Goal: Task Accomplishment & Management: Manage account settings

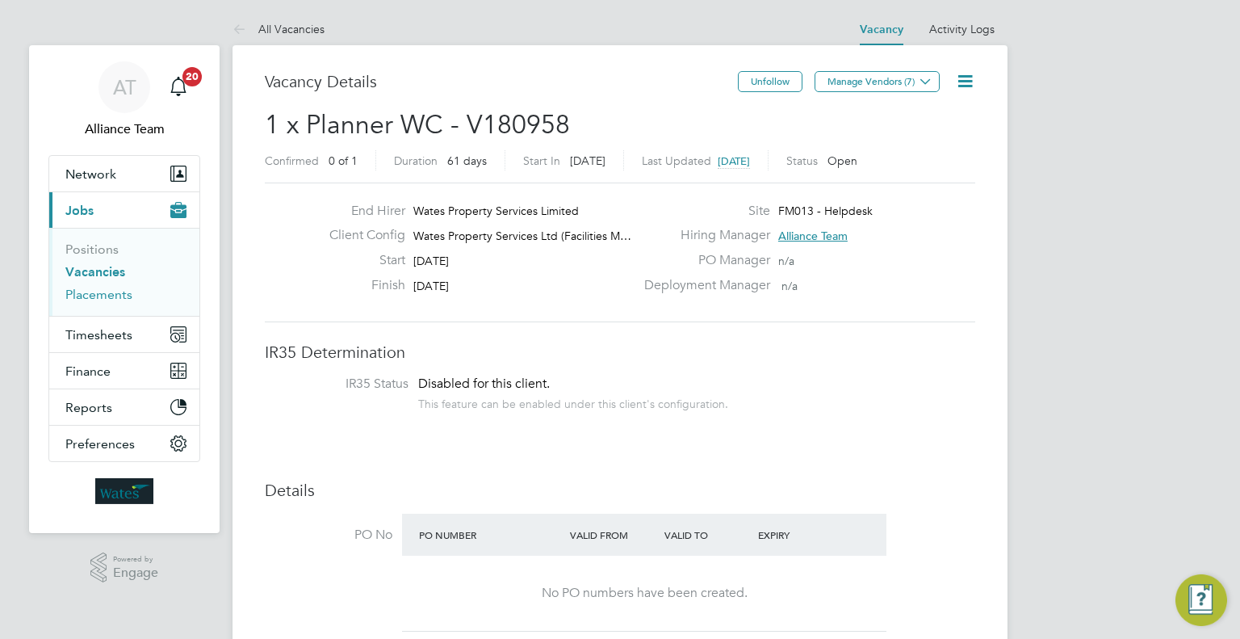
click at [105, 289] on link "Placements" at bounding box center [98, 294] width 67 height 15
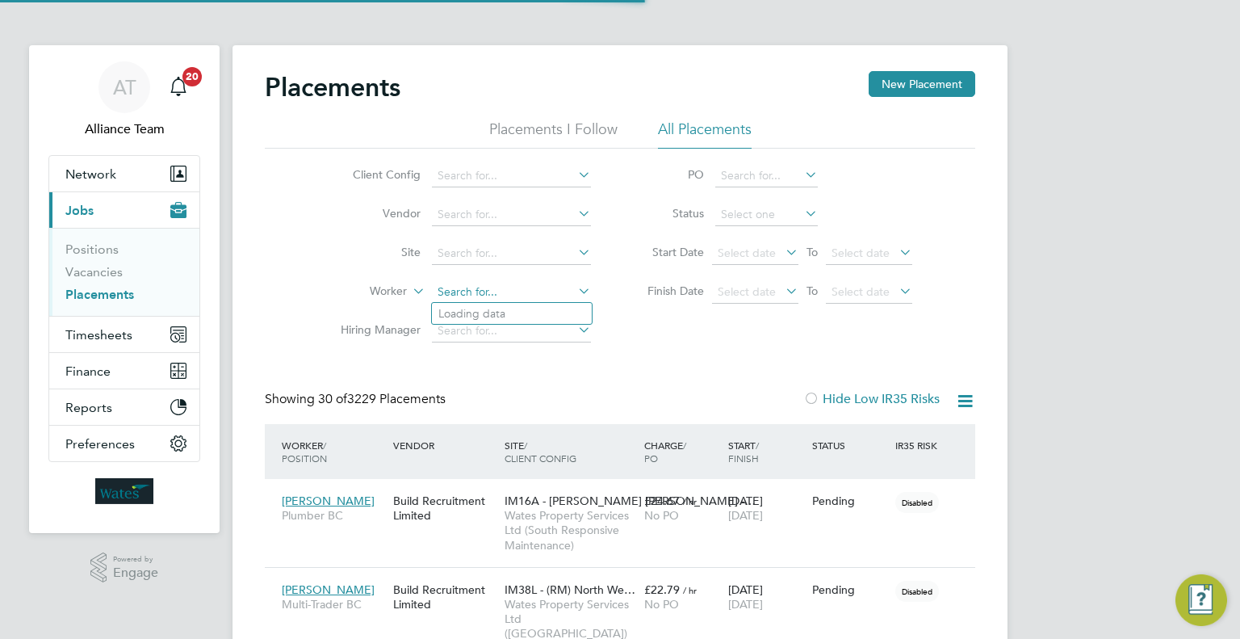
click at [453, 286] on input at bounding box center [511, 292] width 159 height 23
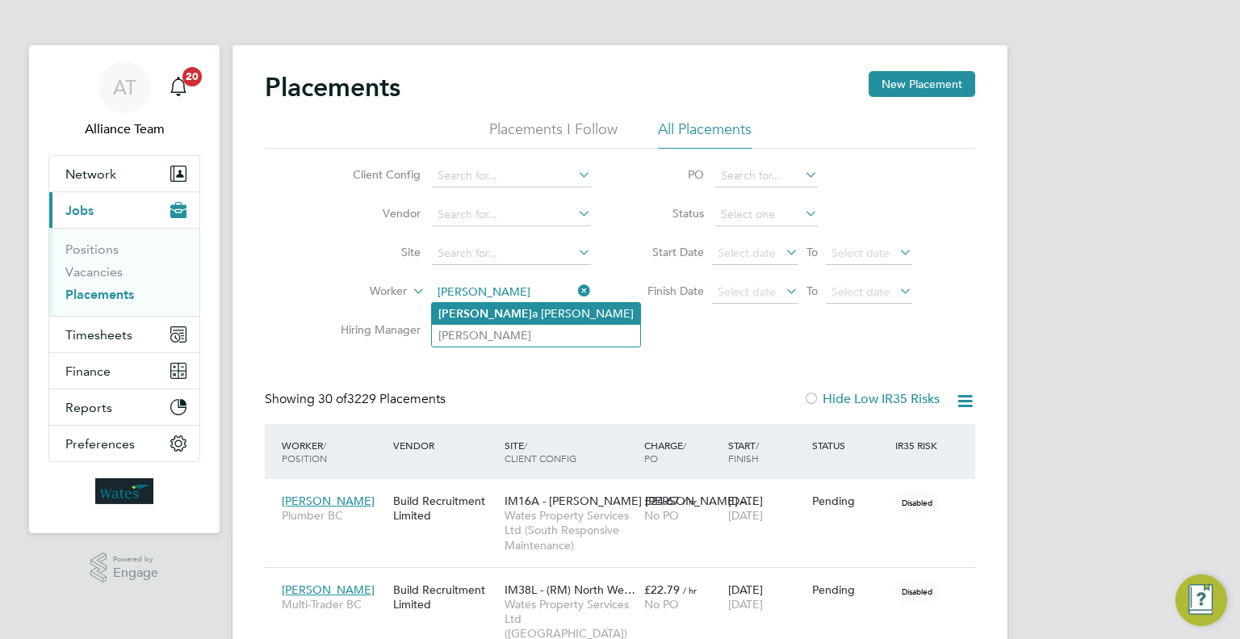
click at [507, 315] on li "Trish a Moore" at bounding box center [536, 314] width 208 height 22
type input "Trisha Moore"
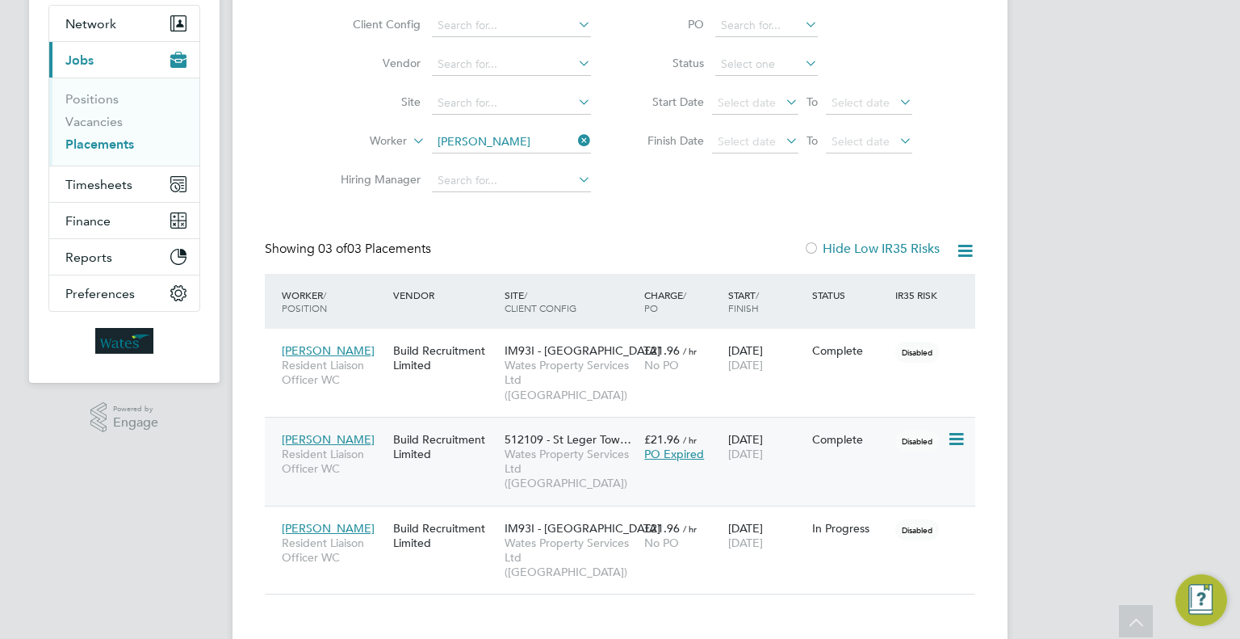
click at [727, 447] on div "22 Aug 2025 07 Sep 2025" at bounding box center [766, 446] width 84 height 45
click at [543, 541] on span "Wates Property Services Ltd ([GEOGRAPHIC_DATA])" at bounding box center [571, 557] width 132 height 44
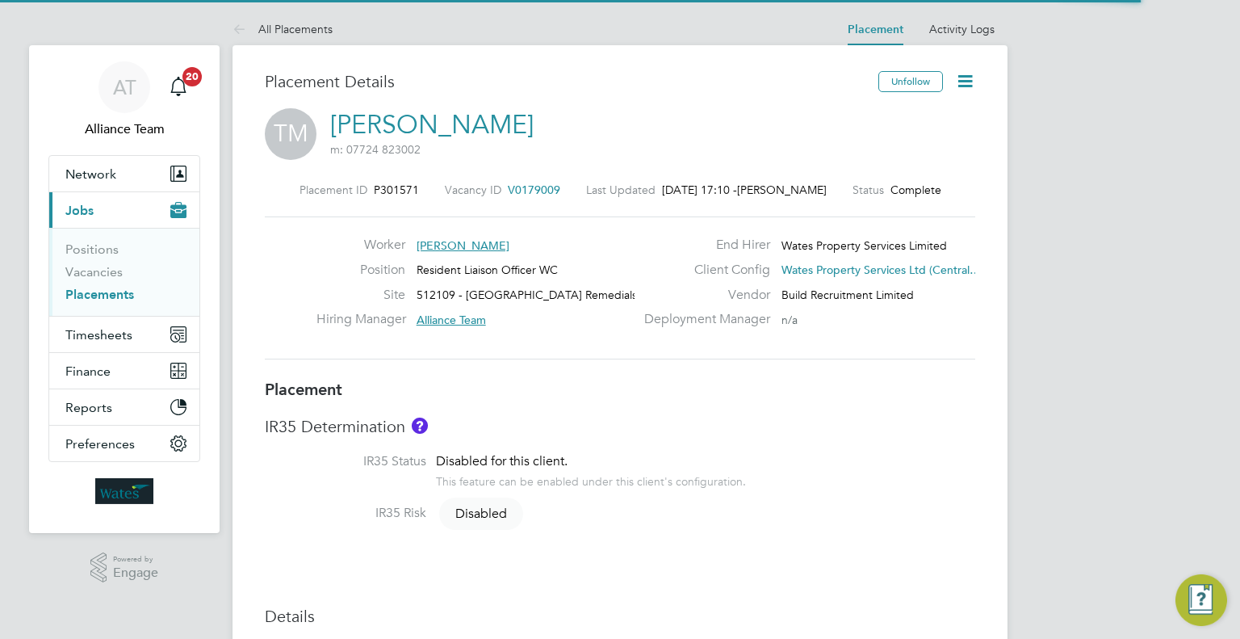
click at [967, 78] on icon at bounding box center [965, 81] width 20 height 20
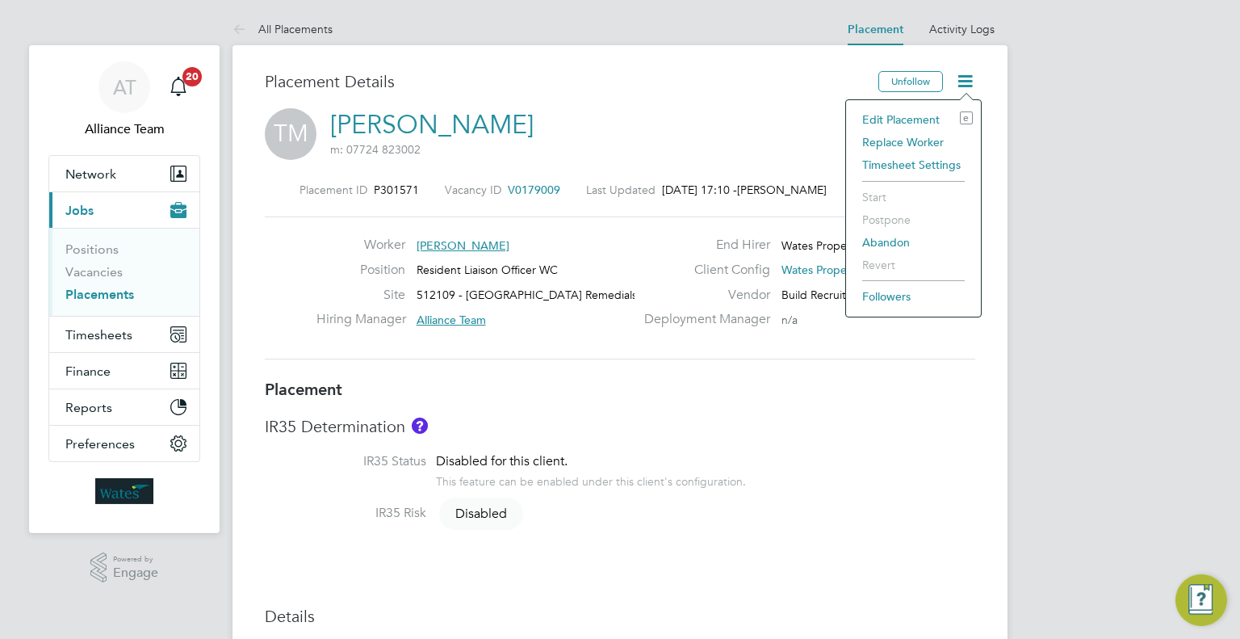
click at [927, 116] on li "Edit Placement e" at bounding box center [913, 119] width 119 height 23
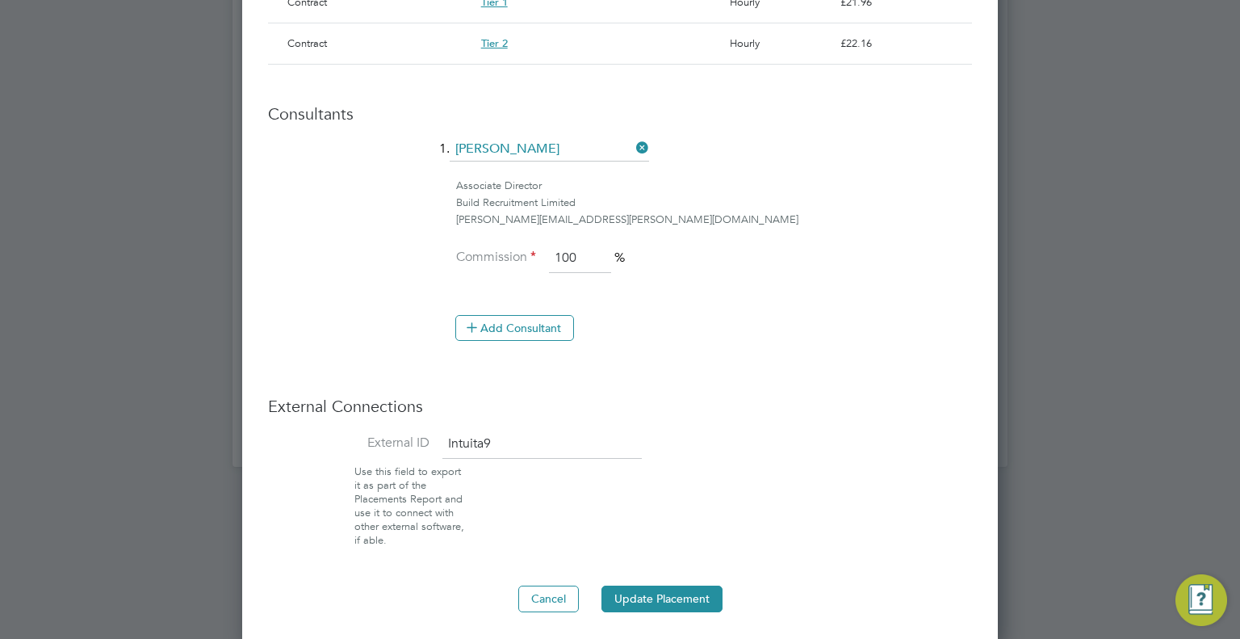
drag, startPoint x: 551, startPoint y: 443, endPoint x: 441, endPoint y: 443, distance: 110.6
click at [441, 443] on li "External ID Intuita9" at bounding box center [620, 448] width 704 height 36
click at [560, 598] on button "Cancel" at bounding box center [548, 598] width 61 height 26
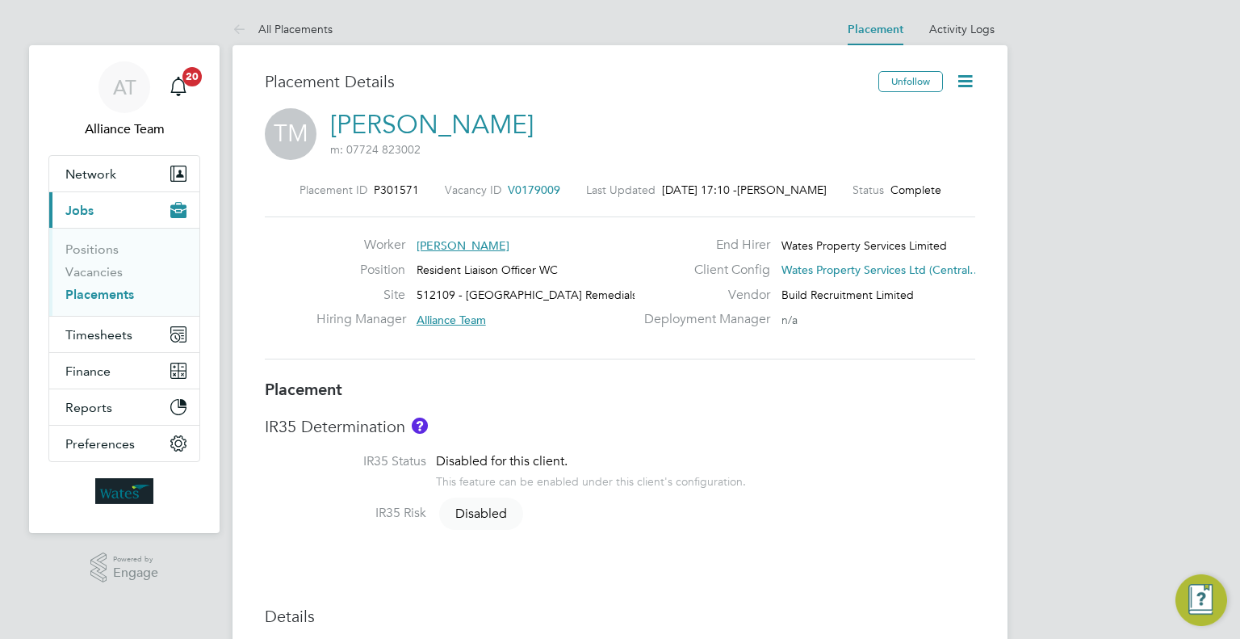
drag, startPoint x: 1214, startPoint y: 259, endPoint x: 1002, endPoint y: 306, distance: 217.5
click at [93, 318] on button "Timesheets" at bounding box center [124, 335] width 150 height 36
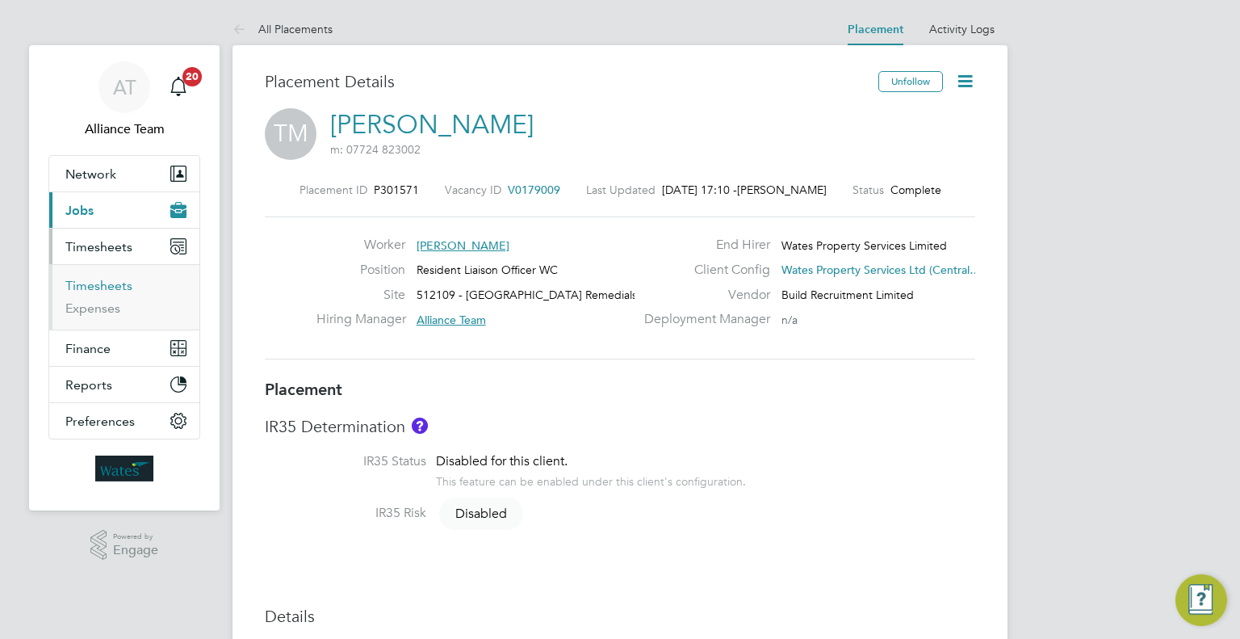
click at [93, 287] on link "Timesheets" at bounding box center [98, 285] width 67 height 15
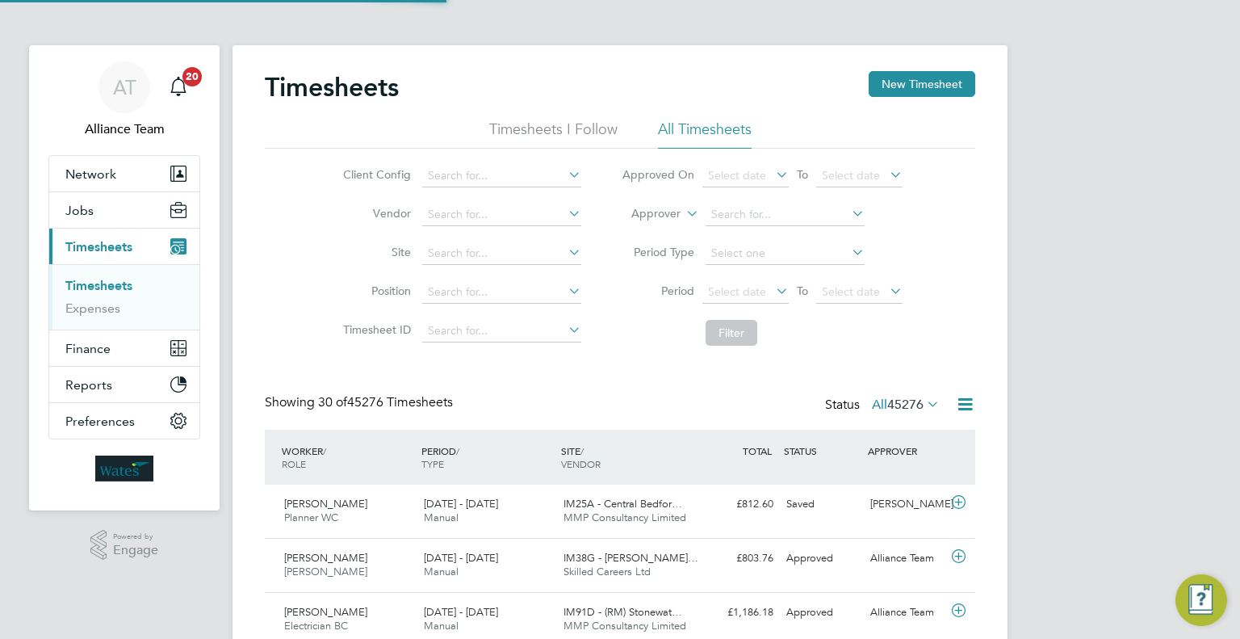
scroll to position [40, 140]
click at [669, 216] on label "Approver" at bounding box center [644, 214] width 73 height 16
click at [664, 222] on li "Worker" at bounding box center [641, 232] width 79 height 21
click at [732, 202] on li "Worker" at bounding box center [762, 214] width 321 height 39
click at [721, 214] on input at bounding box center [785, 214] width 159 height 23
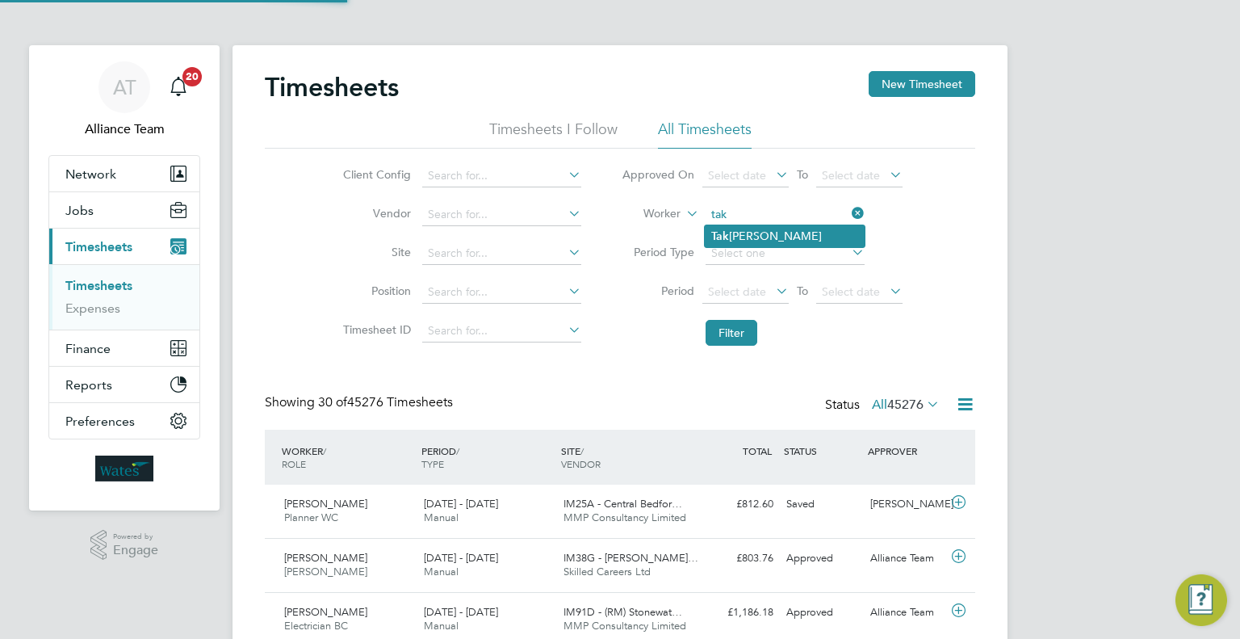
drag, startPoint x: 762, startPoint y: 232, endPoint x: 777, endPoint y: 237, distance: 15.6
click at [777, 237] on li "Tak Cheung Wong" at bounding box center [785, 236] width 160 height 22
type input "Tak Cheung Wong"
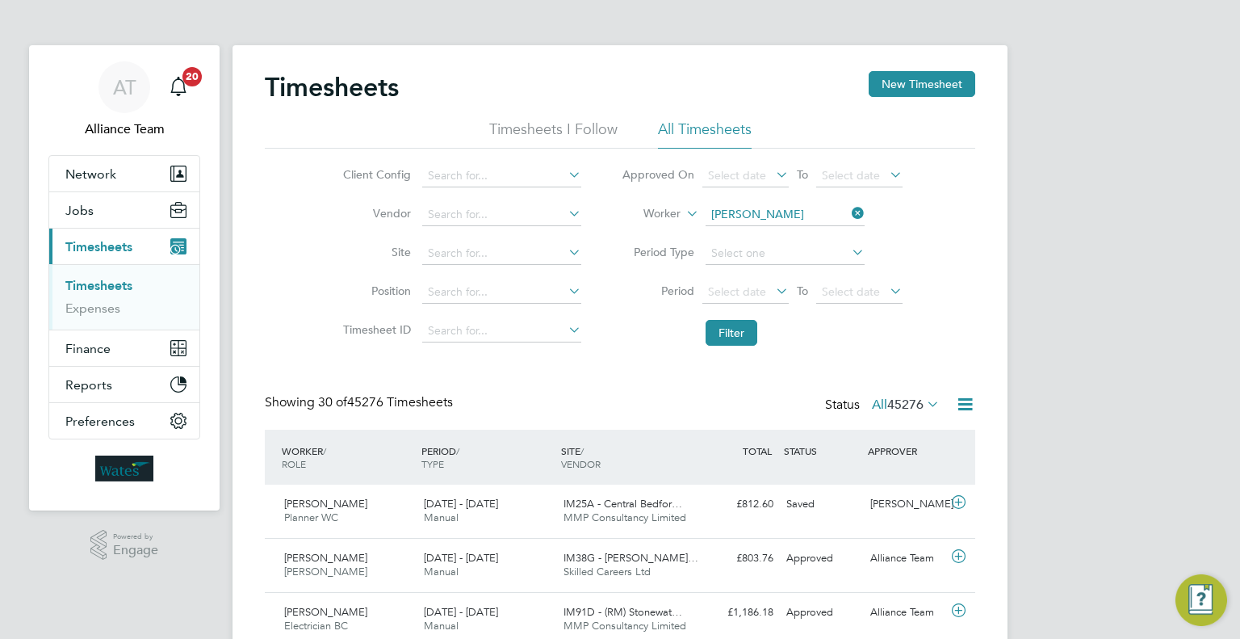
click at [716, 346] on li "Filter" at bounding box center [762, 333] width 321 height 42
click at [718, 342] on button "Filter" at bounding box center [732, 333] width 52 height 26
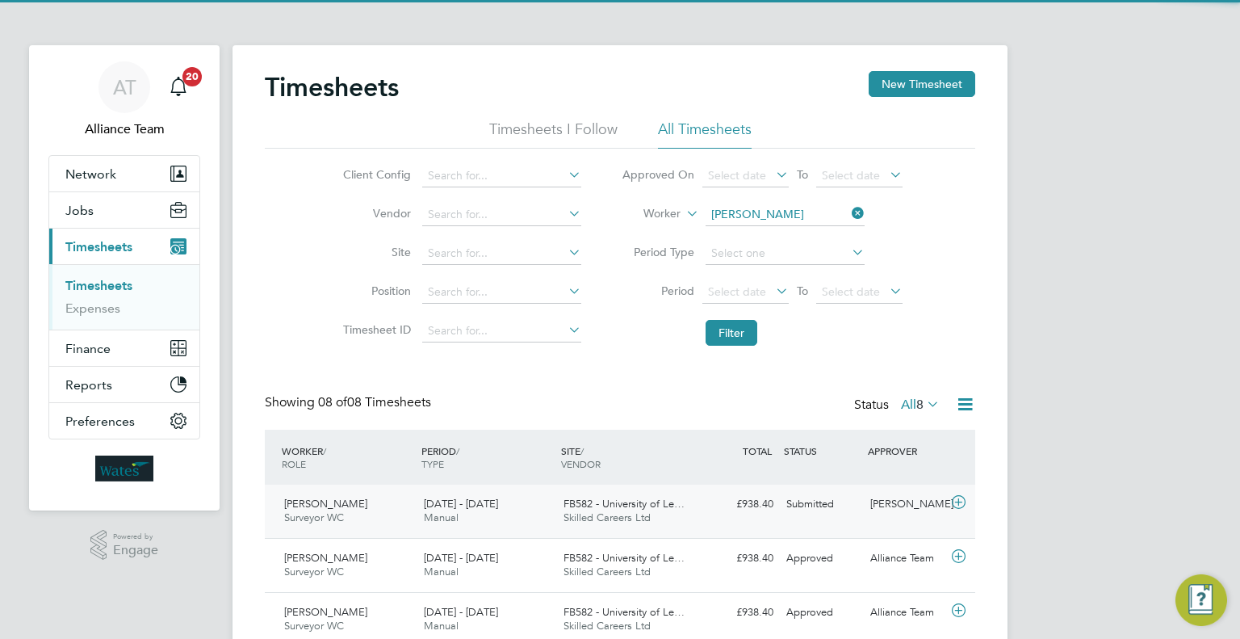
click at [850, 508] on div "Submitted" at bounding box center [822, 504] width 84 height 27
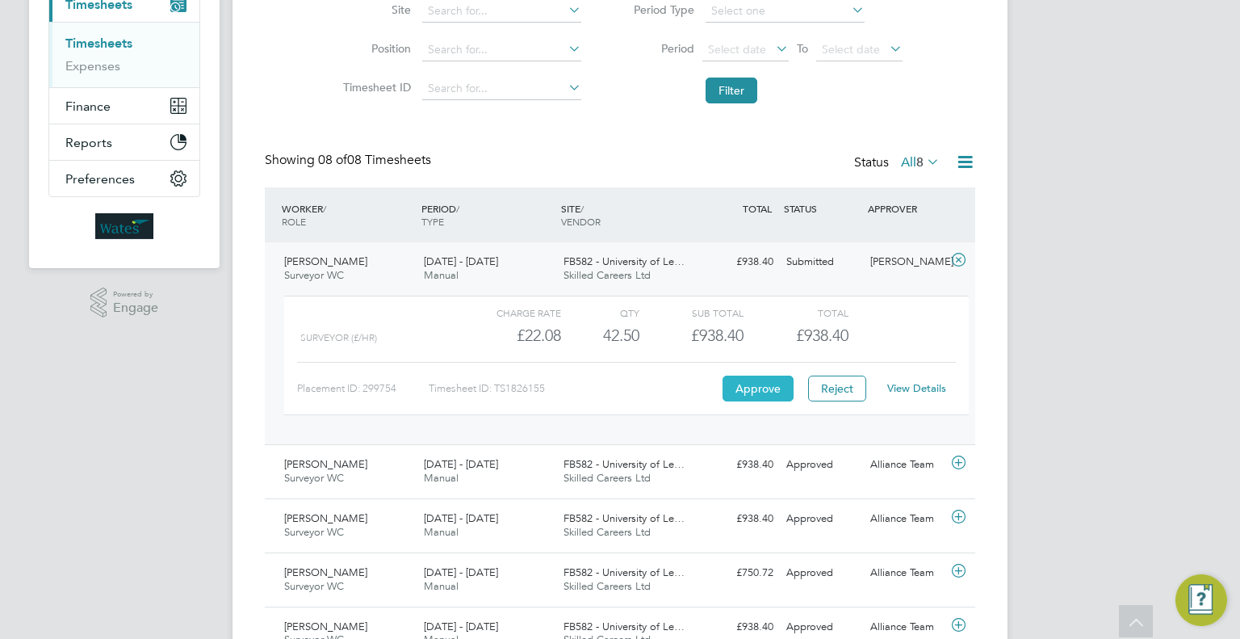
click at [754, 382] on button "Approve" at bounding box center [758, 388] width 71 height 26
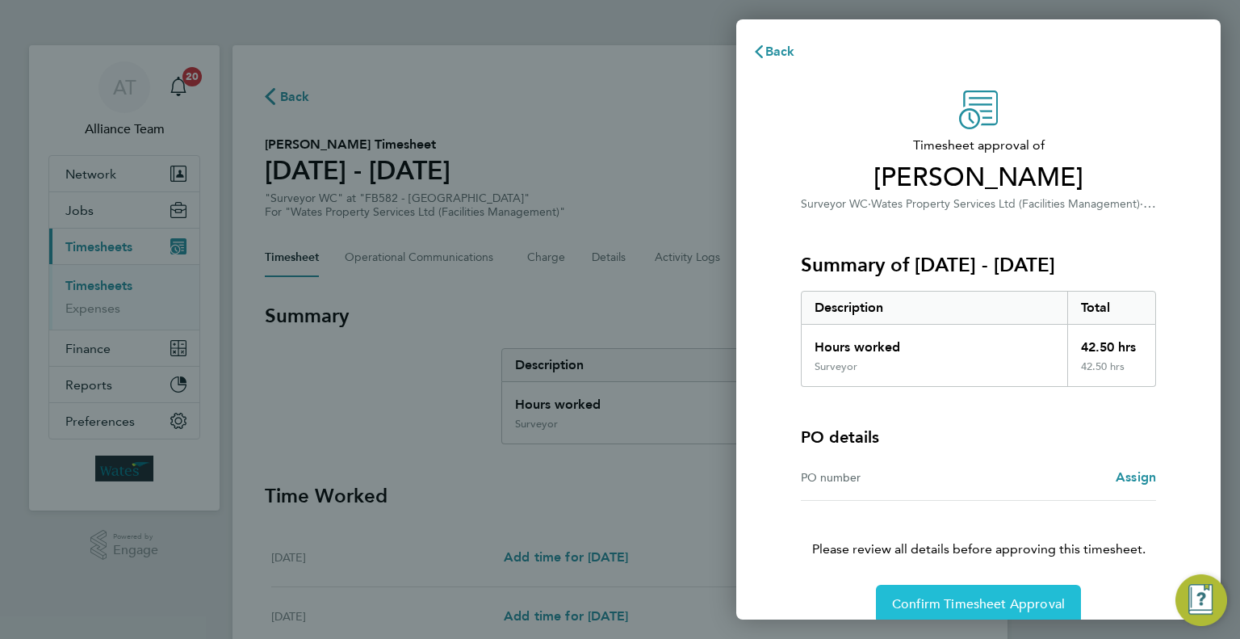
click at [1001, 602] on span "Confirm Timesheet Approval" at bounding box center [978, 604] width 173 height 16
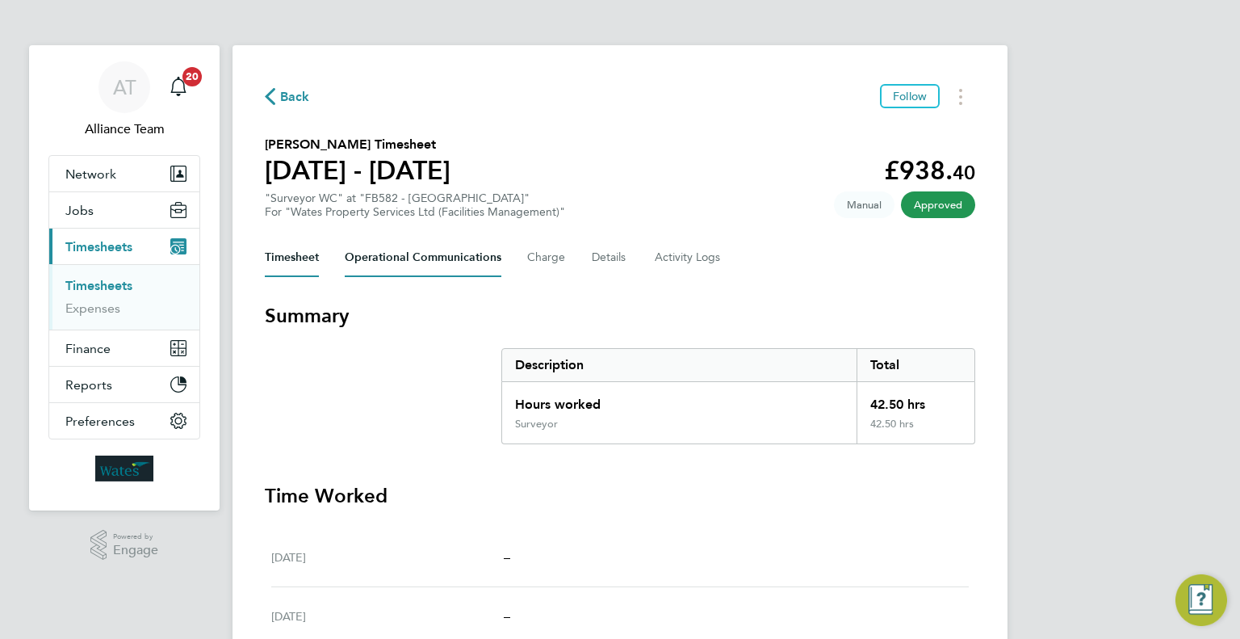
click at [433, 255] on Communications-tab "Operational Communications" at bounding box center [423, 257] width 157 height 39
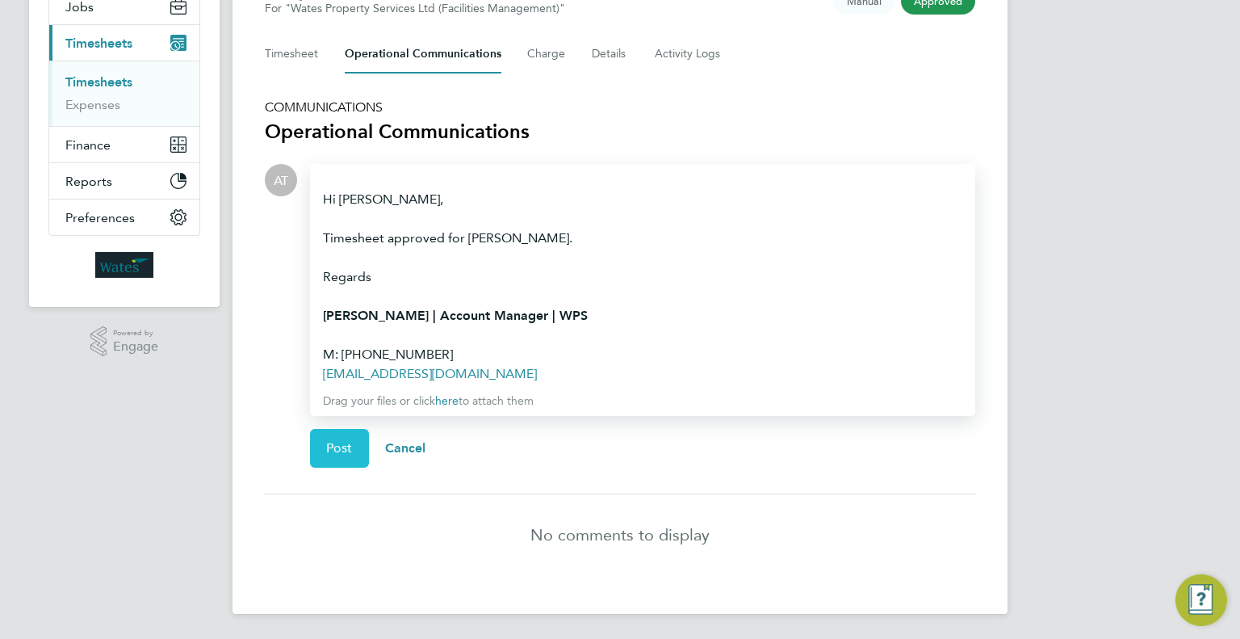
click at [350, 449] on span "Post" at bounding box center [339, 448] width 27 height 16
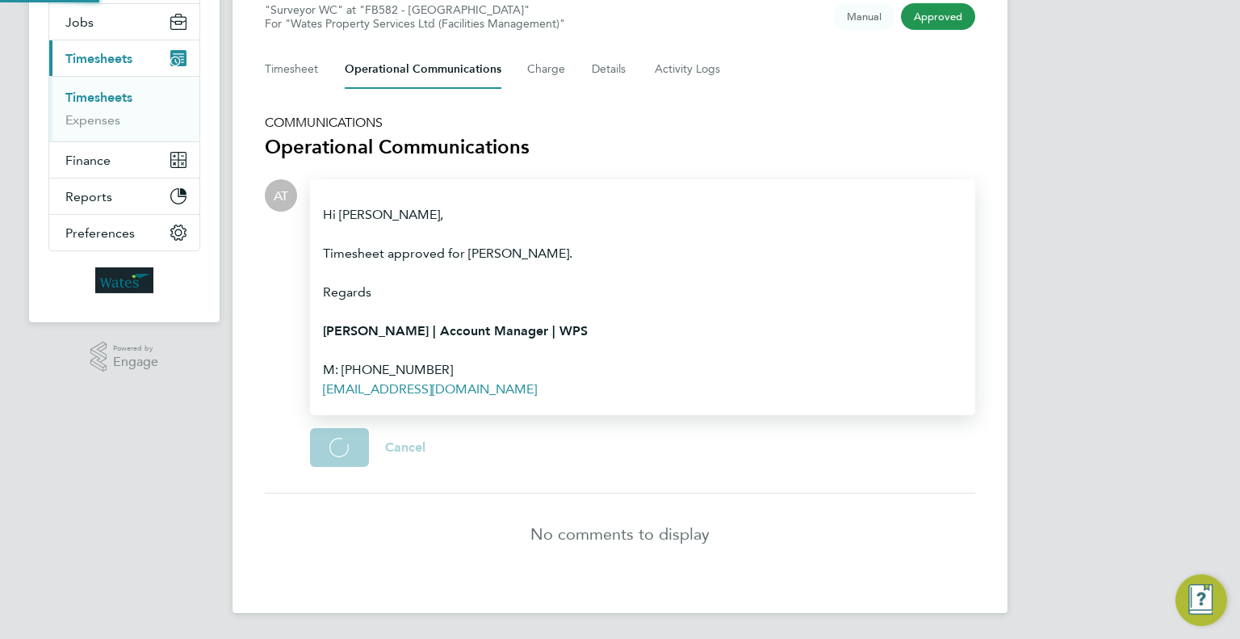
scroll to position [128, 0]
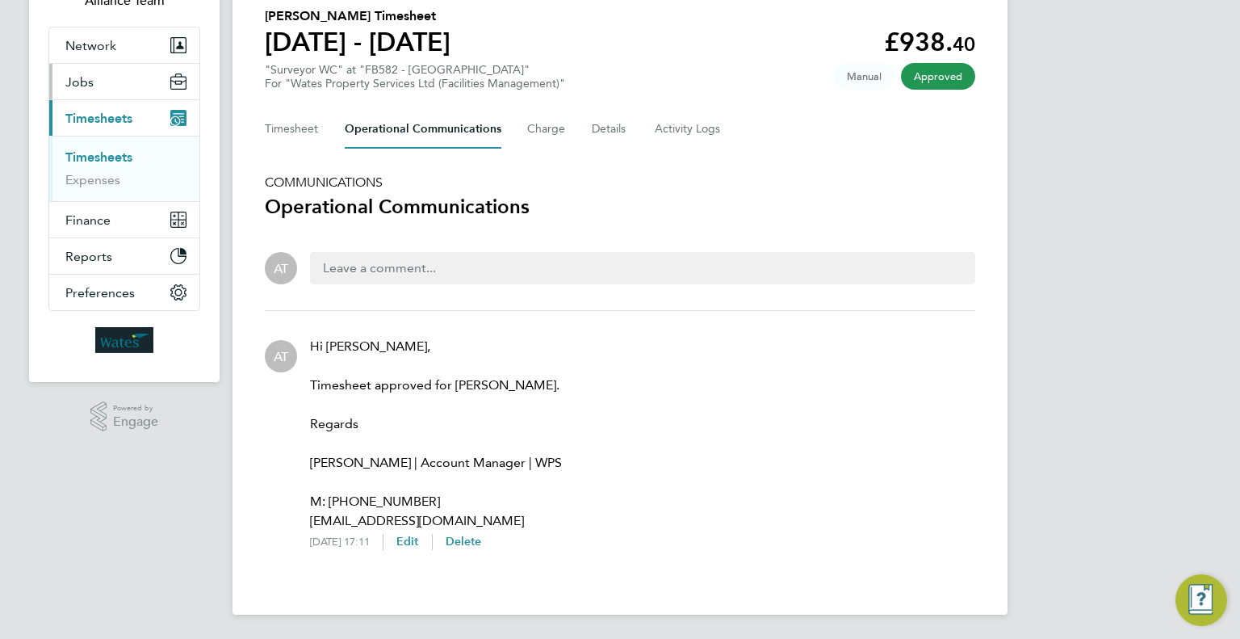
click at [101, 78] on button "Jobs" at bounding box center [124, 82] width 150 height 36
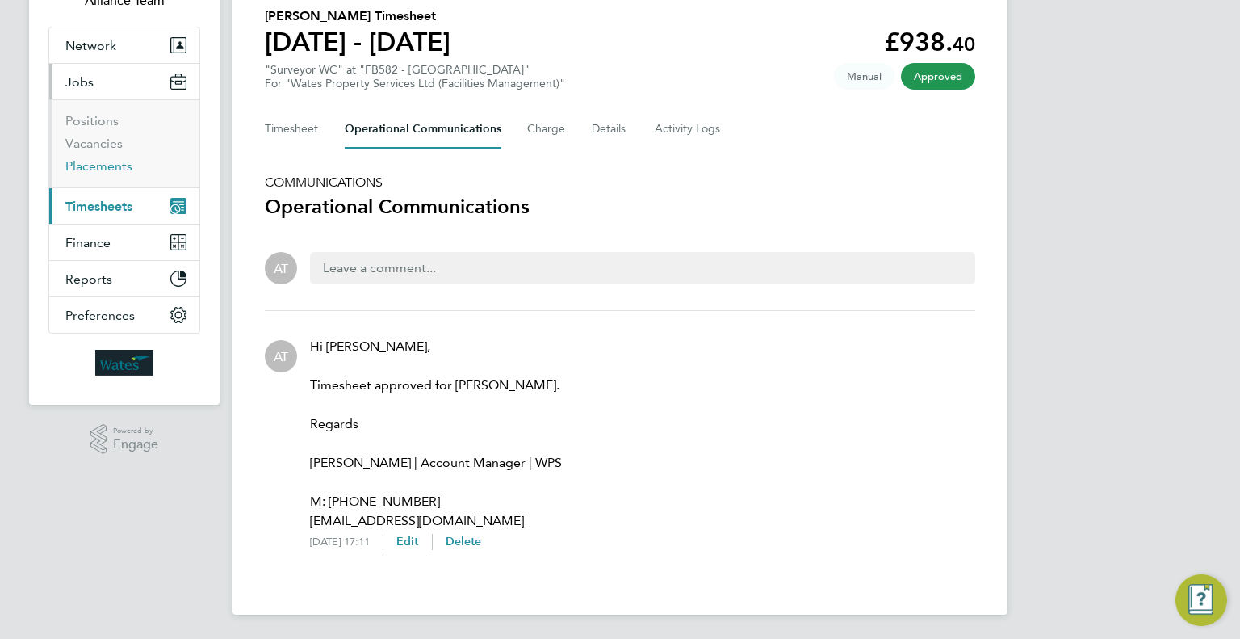
click at [94, 165] on link "Placements" at bounding box center [98, 165] width 67 height 15
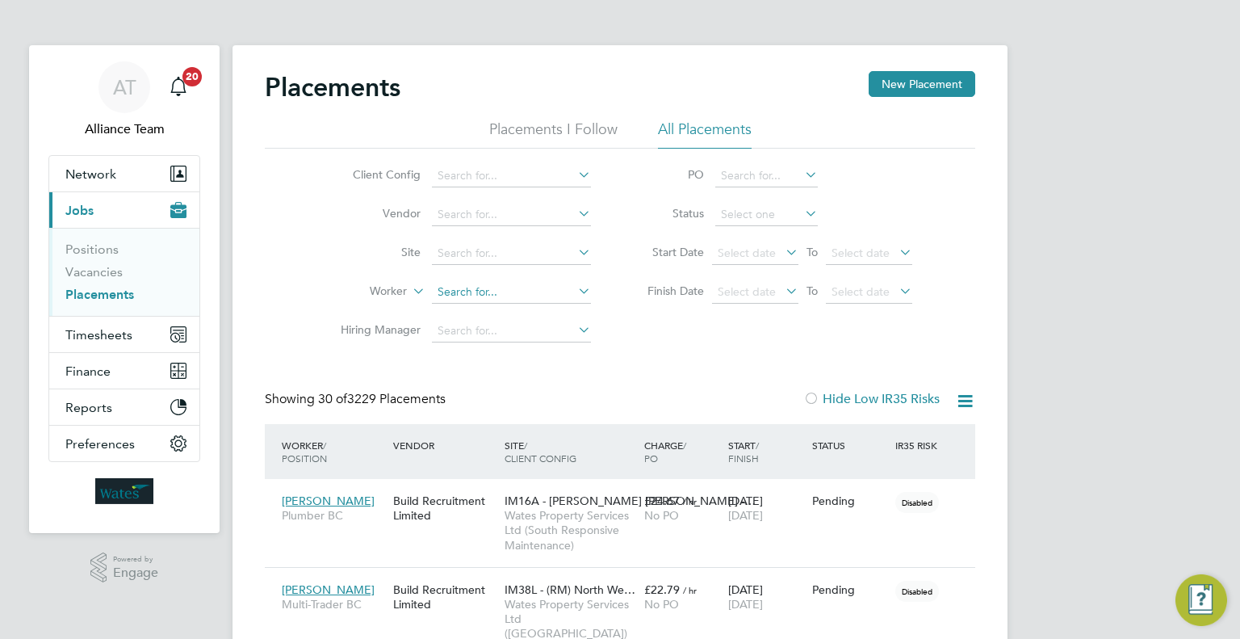
click at [512, 287] on input at bounding box center [511, 292] width 159 height 23
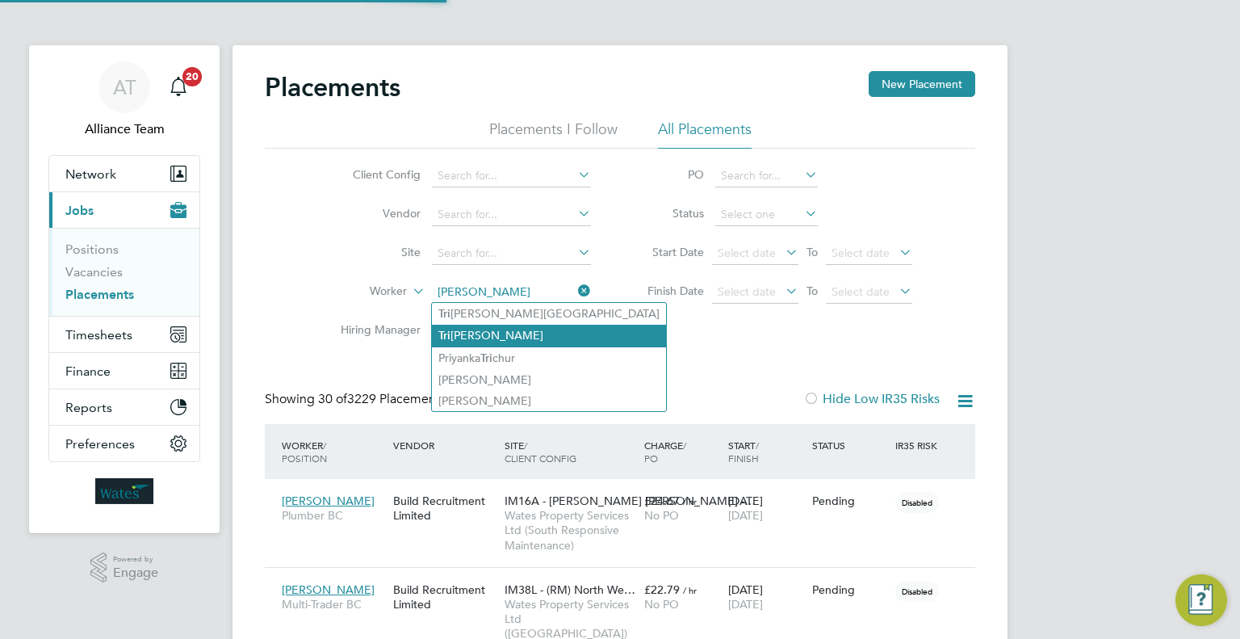
type input "Steve Nickless"
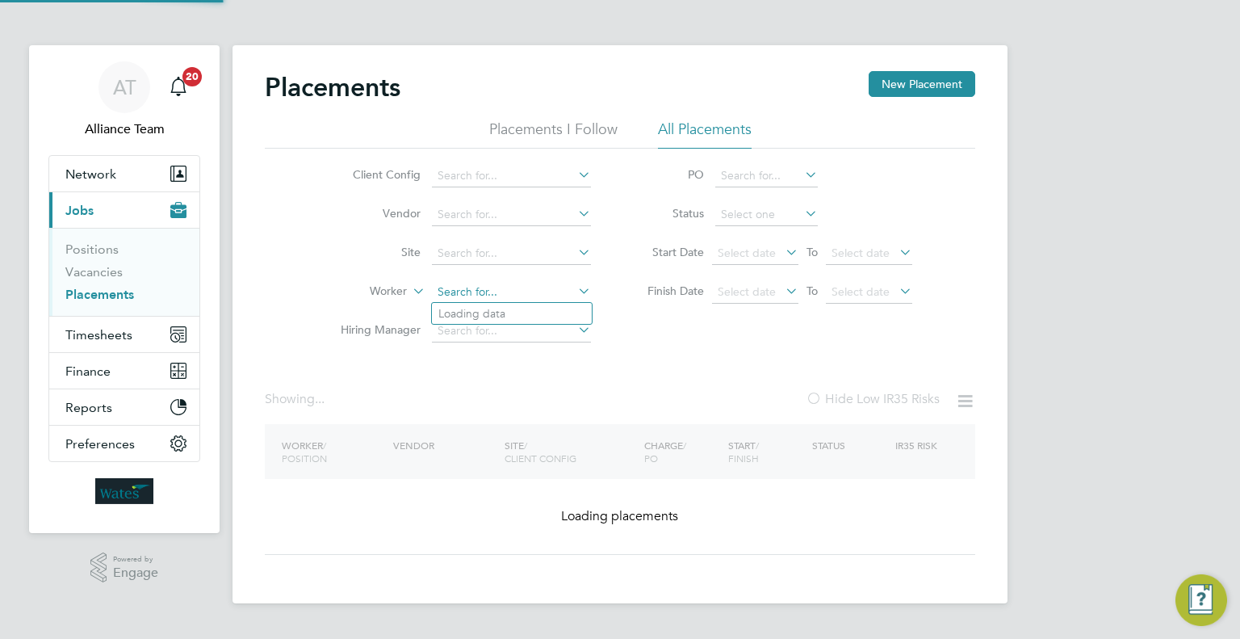
click at [520, 294] on input at bounding box center [511, 292] width 159 height 23
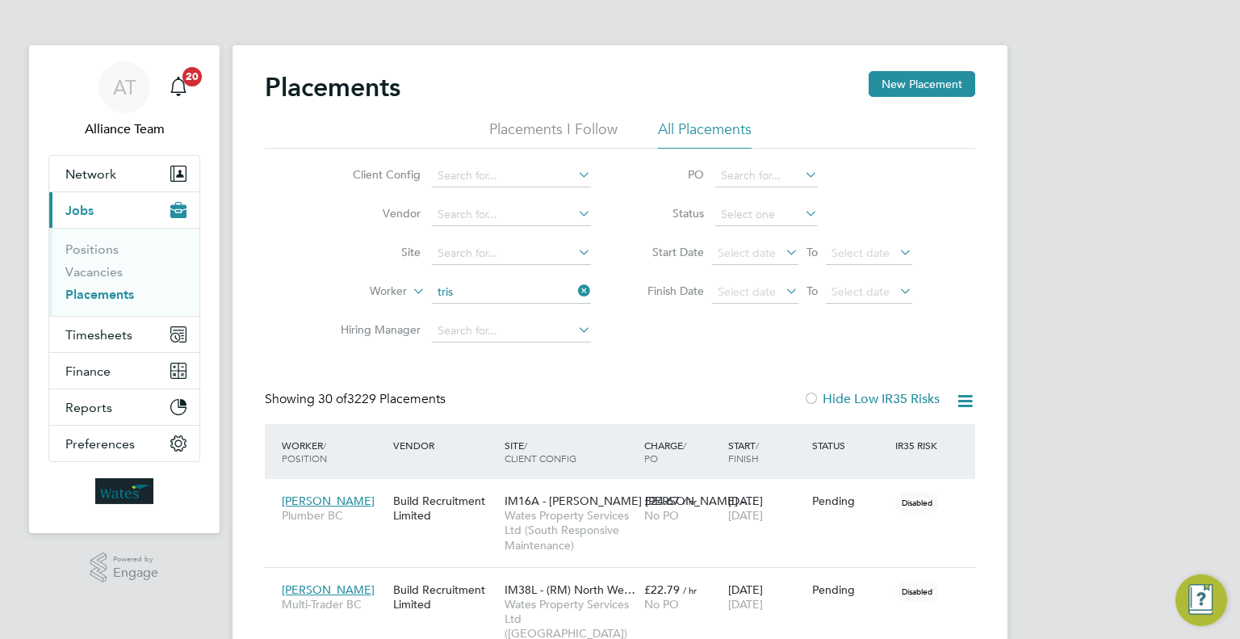
click at [517, 332] on li "Tris ha Moore" at bounding box center [512, 336] width 160 height 22
type input "[PERSON_NAME]"
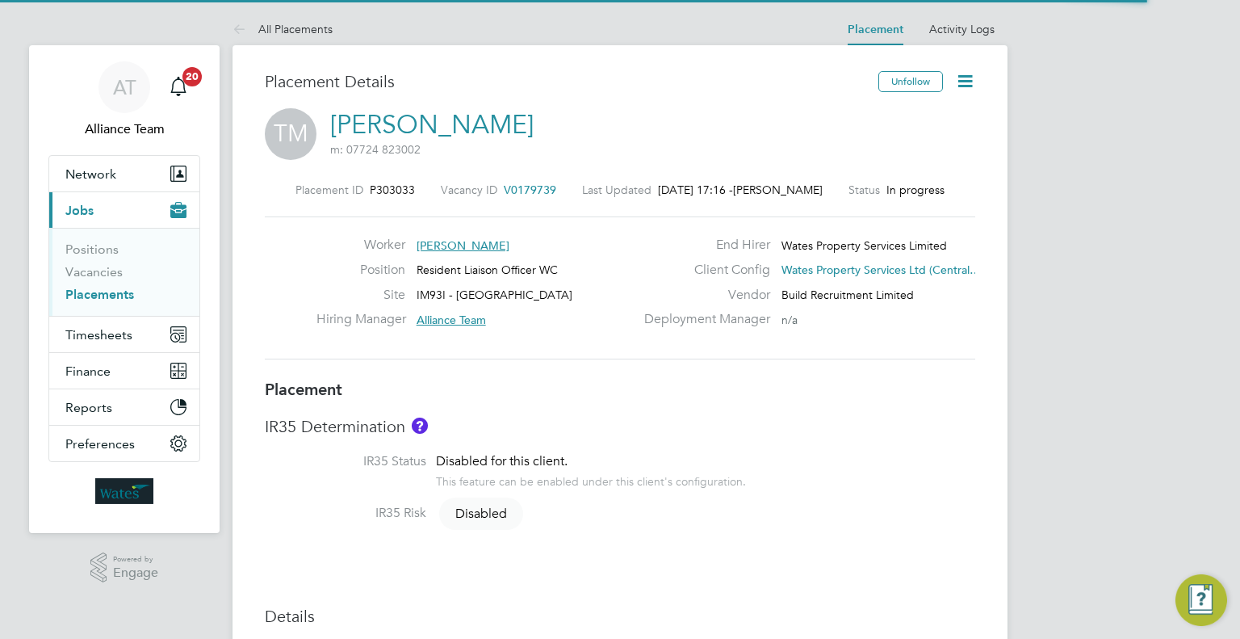
click at [969, 83] on icon at bounding box center [965, 81] width 20 height 20
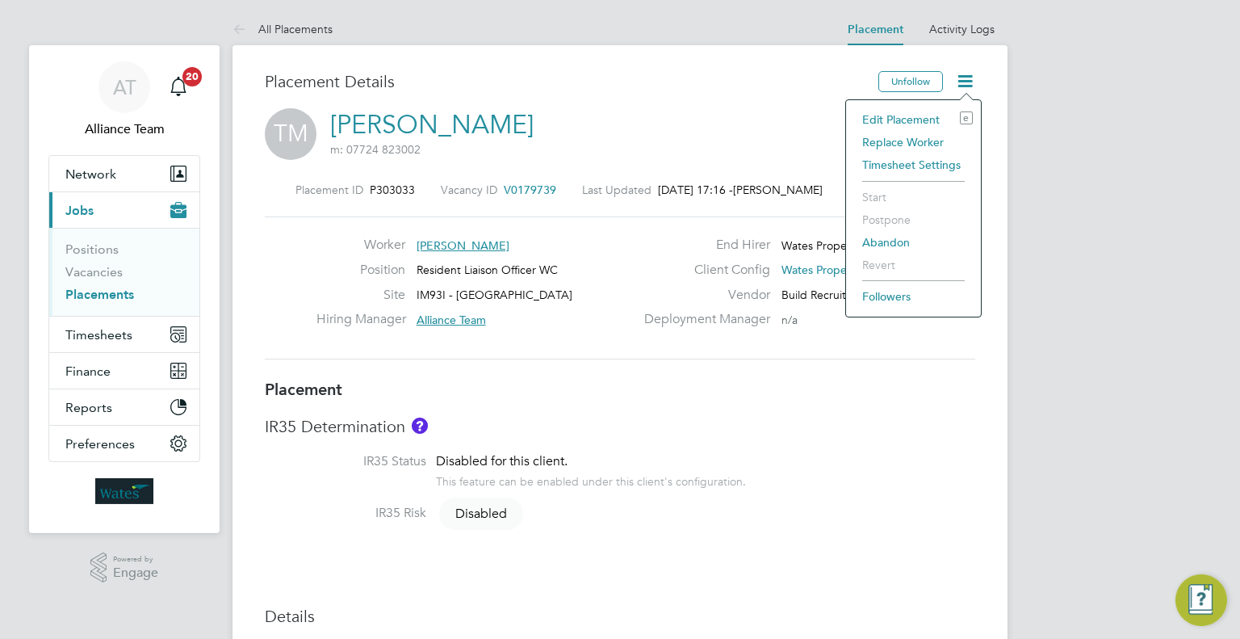
click at [912, 114] on li "Edit Placement e" at bounding box center [913, 119] width 119 height 23
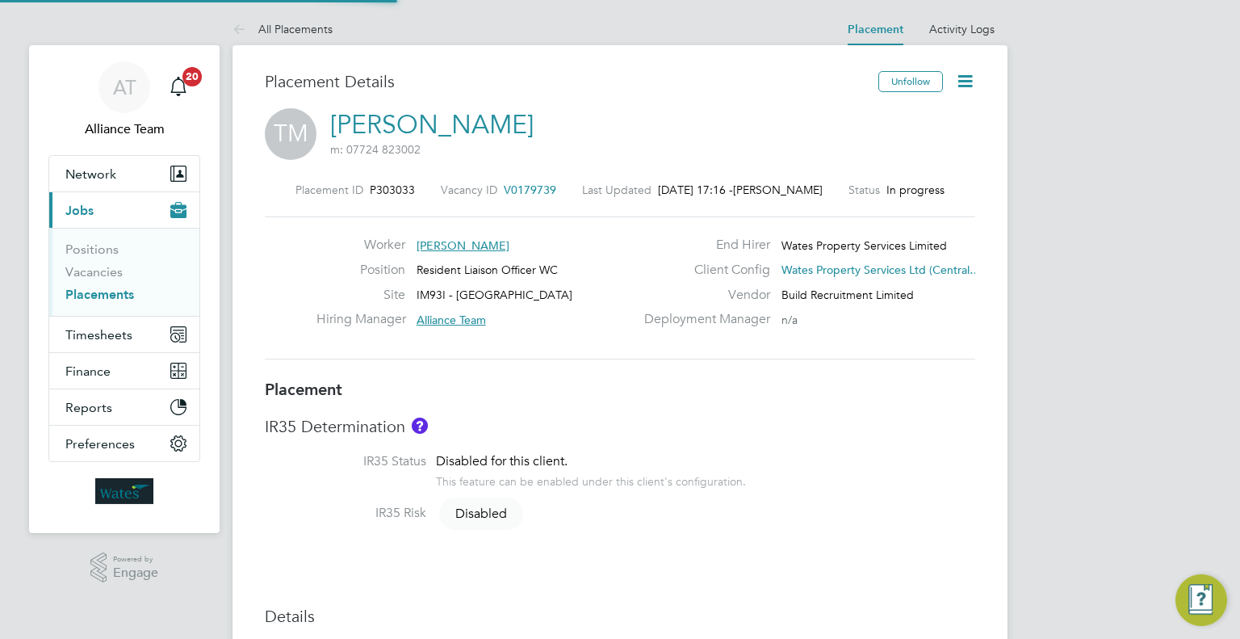
type input "Alliance Team"
type input "[PERSON_NAME]"
type input "[DATE]"
type input "08:00"
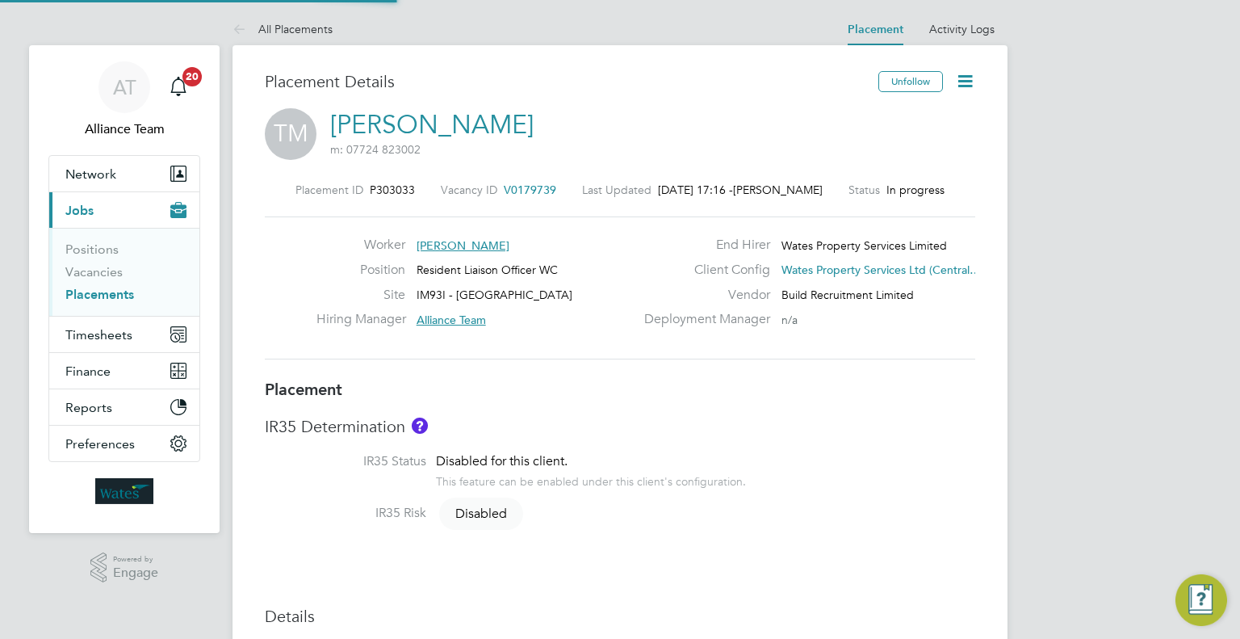
type input "18:00"
type input "08304"
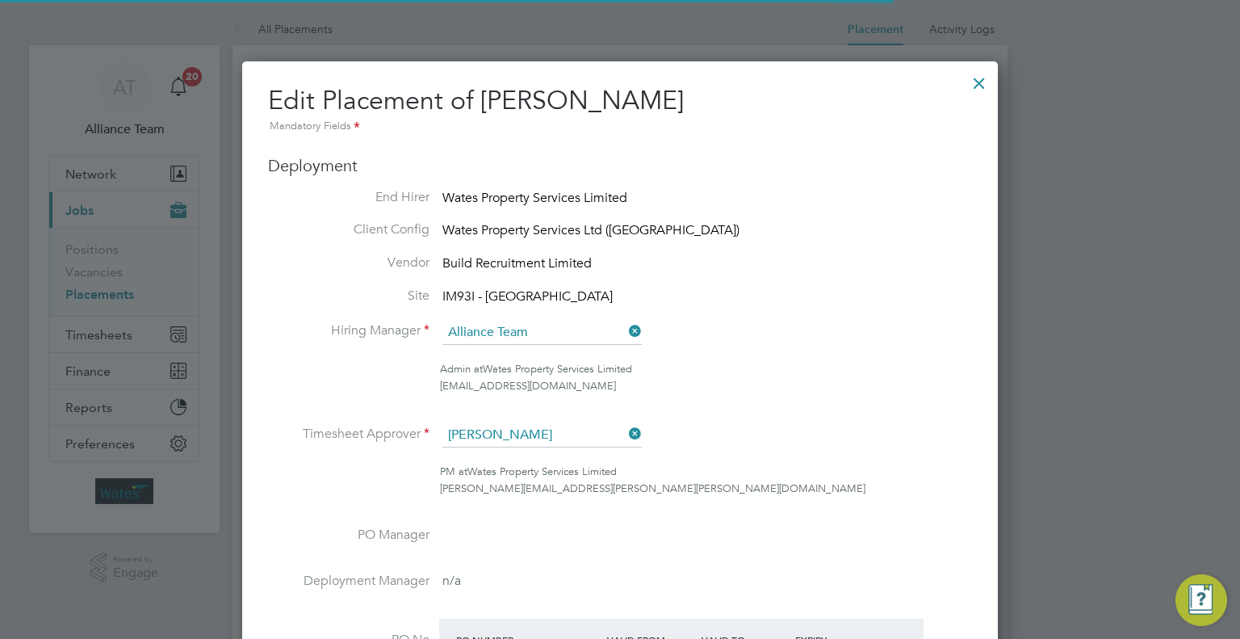
scroll to position [8, 8]
click at [968, 83] on div at bounding box center [979, 79] width 29 height 29
